Goal: Task Accomplishment & Management: Use online tool/utility

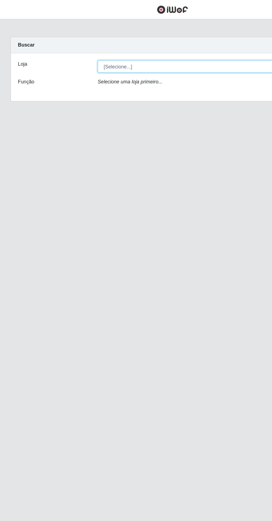
click at [157, 52] on select "[Selecione...] Extrabom - Loja 05 [GEOGRAPHIC_DATA]" at bounding box center [167, 53] width 180 height 10
select select "494"
click at [77, 48] on select "[Selecione...] Extrabom - Loja 05 [GEOGRAPHIC_DATA]" at bounding box center [167, 53] width 180 height 10
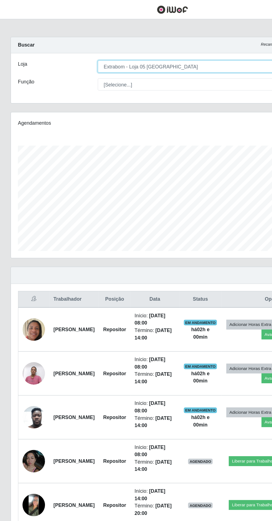
scroll to position [115, 254]
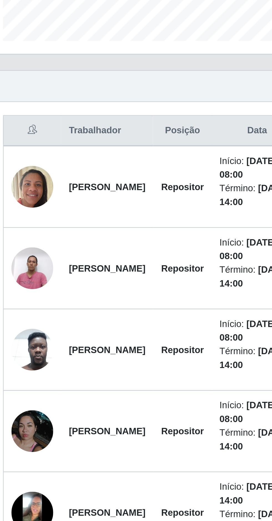
click at [26, 363] on img at bounding box center [27, 364] width 18 height 32
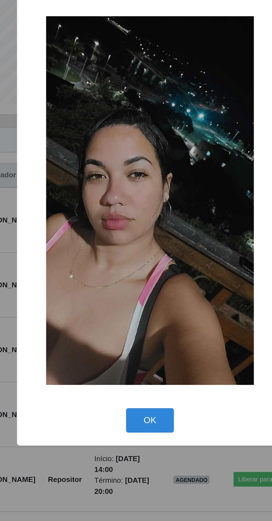
click at [136, 374] on button "OK" at bounding box center [136, 367] width 26 height 13
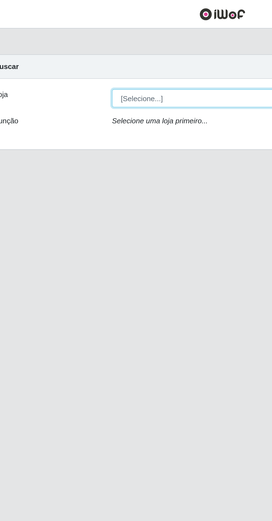
click at [129, 53] on select "[Selecione...] Extrabom - Loja 05 Jardim Camburi" at bounding box center [167, 53] width 180 height 10
select select "494"
click at [77, 48] on select "[Selecione...] Extrabom - Loja 05 [GEOGRAPHIC_DATA]" at bounding box center [167, 53] width 180 height 10
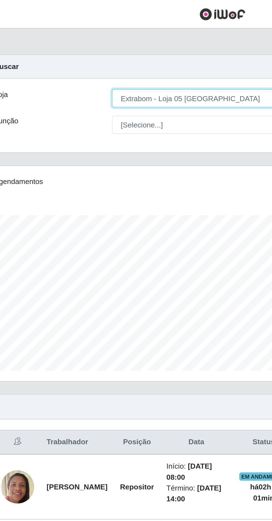
scroll to position [115, 254]
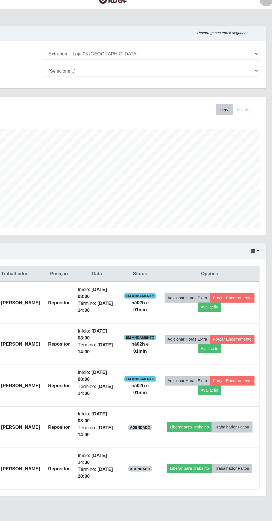
click at [224, 367] on button "Trabalhador Faltou" at bounding box center [235, 364] width 34 height 8
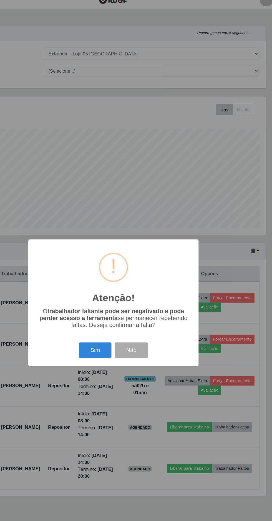
click at [119, 307] on button "Sim" at bounding box center [120, 300] width 27 height 13
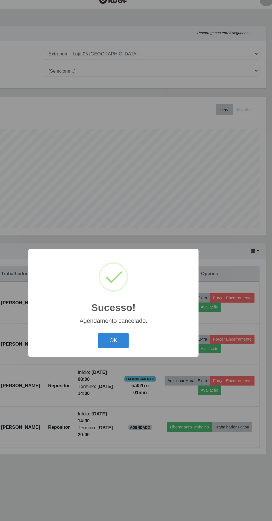
click at [136, 299] on button "OK" at bounding box center [136, 292] width 26 height 13
